Goal: Navigation & Orientation: Find specific page/section

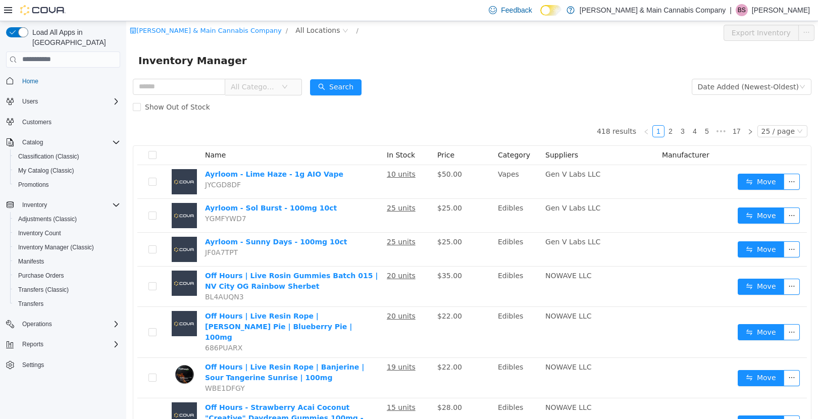
click at [792, 6] on p "[PERSON_NAME]" at bounding box center [781, 10] width 58 height 12
click at [753, 100] on span "Sign Out" at bounding box center [744, 97] width 27 height 10
